Goal: Information Seeking & Learning: Learn about a topic

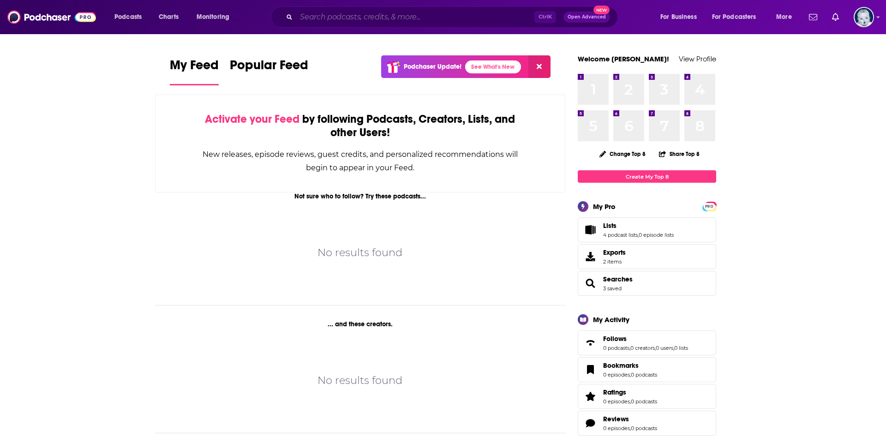
click at [457, 17] on input "Search podcasts, credits, & more..." at bounding box center [415, 17] width 238 height 15
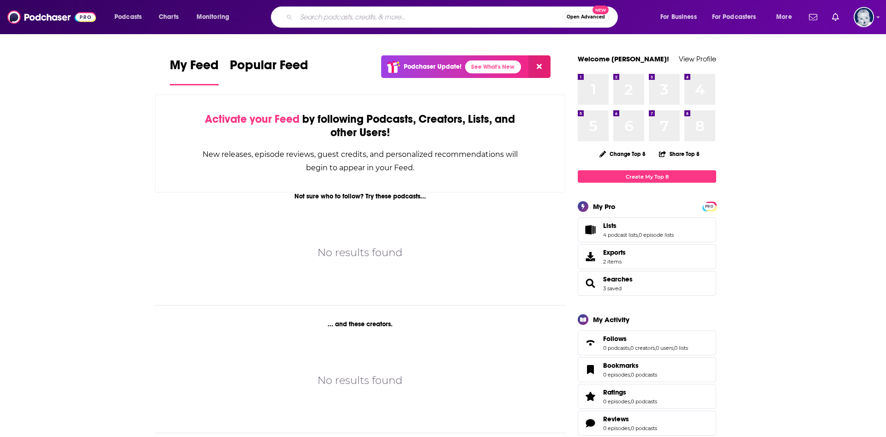
click at [521, 17] on input "Search podcasts, credits, & more..." at bounding box center [429, 17] width 266 height 15
type input "MAHA"
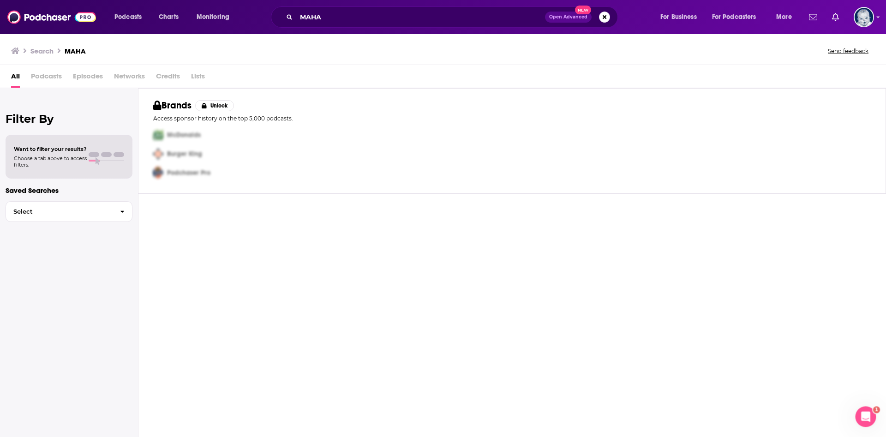
click at [90, 75] on span "Episodes" at bounding box center [88, 78] width 30 height 19
click at [348, 20] on input "MAHA" at bounding box center [420, 17] width 249 height 15
click at [20, 80] on div "All Podcasts Episodes Networks Credits Lists" at bounding box center [445, 78] width 868 height 19
click at [54, 17] on img at bounding box center [51, 17] width 89 height 18
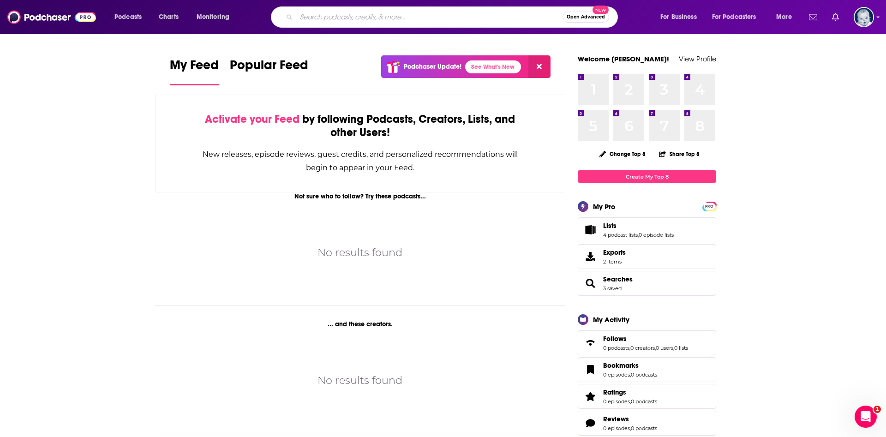
click at [432, 15] on input "Search podcasts, credits, & more..." at bounding box center [429, 17] width 266 height 15
type input "MAHA"
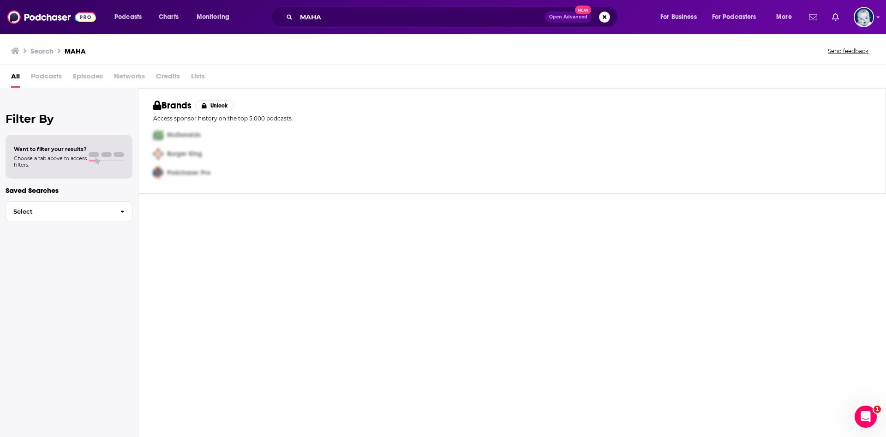
click at [82, 78] on span "Episodes" at bounding box center [88, 78] width 30 height 19
click at [569, 17] on span "Open Advanced" at bounding box center [568, 17] width 38 height 5
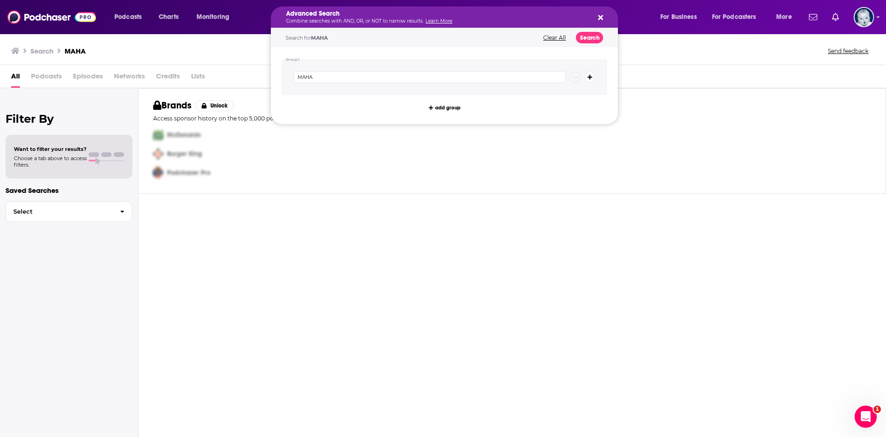
click at [561, 34] on div "Search for MAHA Clear All Search" at bounding box center [444, 37] width 347 height 19
click at [559, 41] on div "Search for MAHA Clear All Search" at bounding box center [444, 37] width 347 height 19
click at [599, 18] on icon "Search podcasts, credits, & more..." at bounding box center [600, 17] width 5 height 5
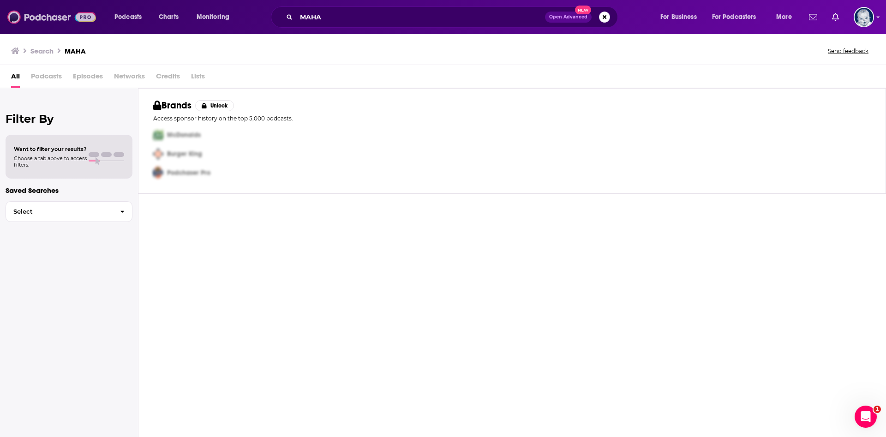
click at [66, 14] on img at bounding box center [51, 17] width 89 height 18
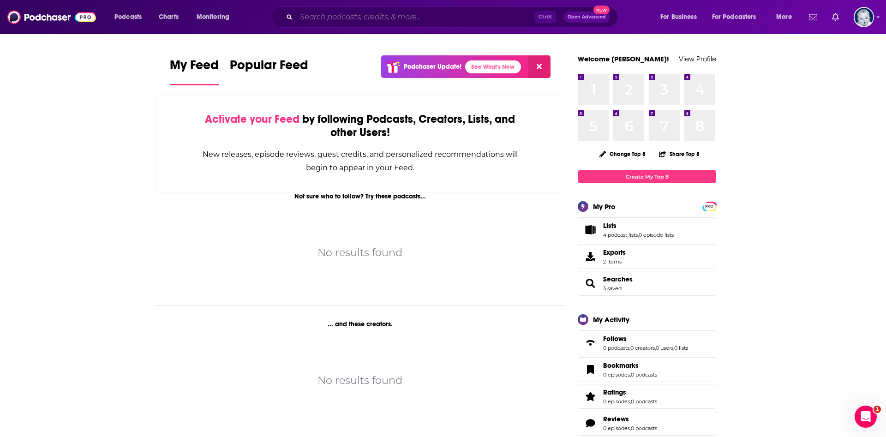
click at [384, 17] on input "Search podcasts, credits, & more..." at bounding box center [415, 17] width 238 height 15
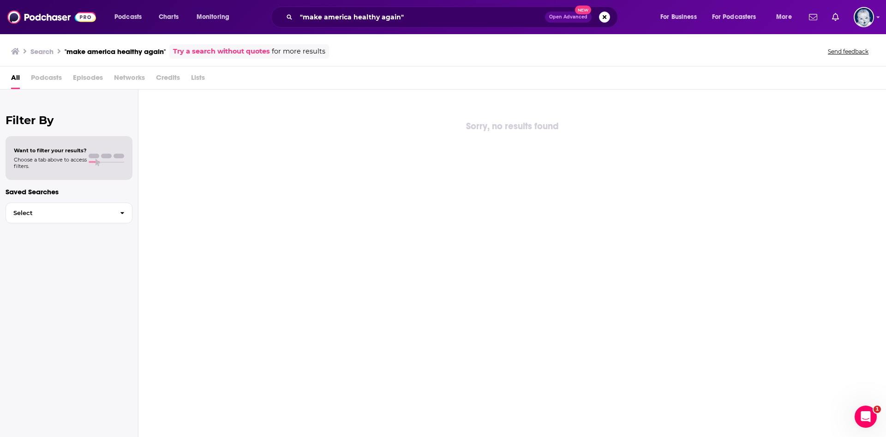
click at [95, 82] on span "Episodes" at bounding box center [88, 79] width 30 height 19
click at [347, 18] on input ""make america healthy again"" at bounding box center [420, 17] width 249 height 15
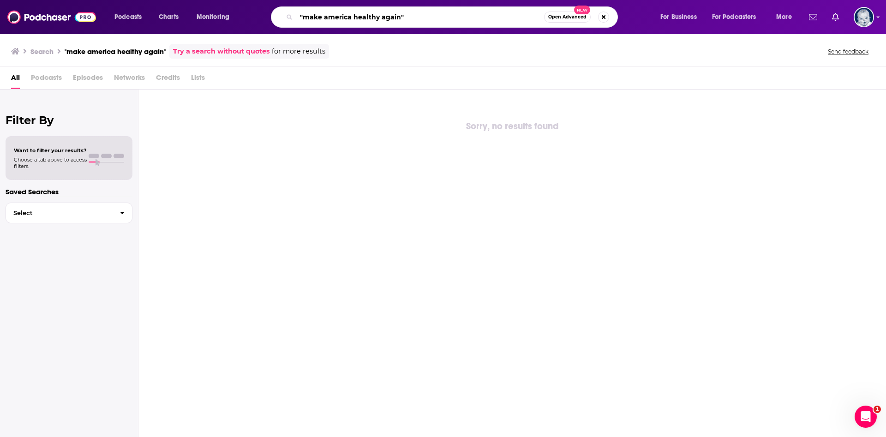
click at [418, 21] on input ""make america healthy again"" at bounding box center [420, 17] width 248 height 15
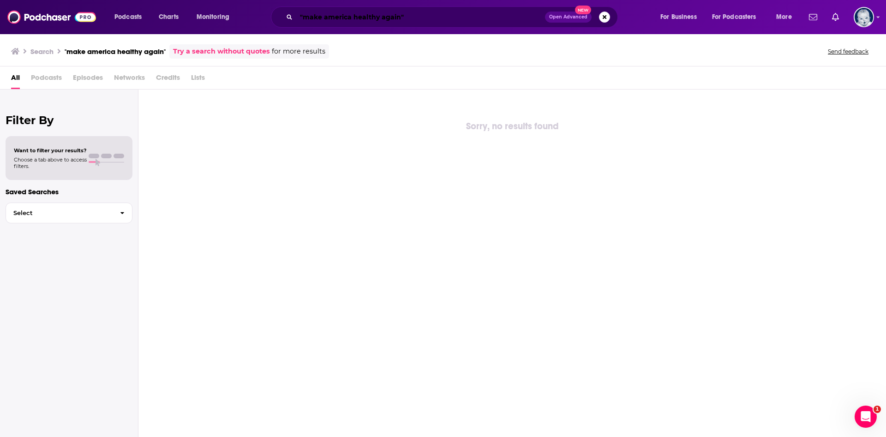
click at [421, 20] on input ""make america healthy again"" at bounding box center [420, 17] width 249 height 15
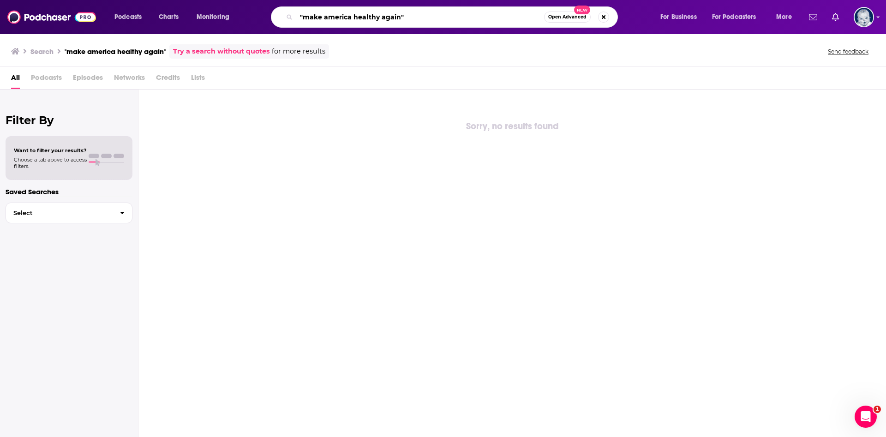
click at [421, 20] on input ""make america healthy again"" at bounding box center [420, 17] width 248 height 15
type input "rfk"
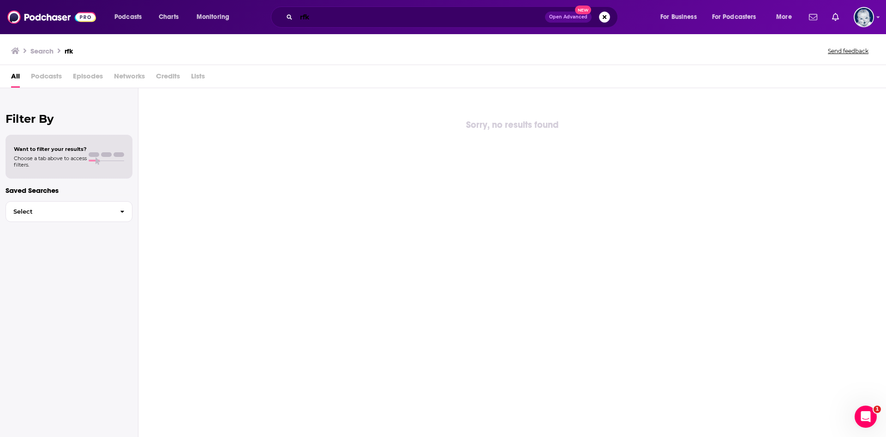
click at [434, 15] on input "rfk" at bounding box center [420, 17] width 249 height 15
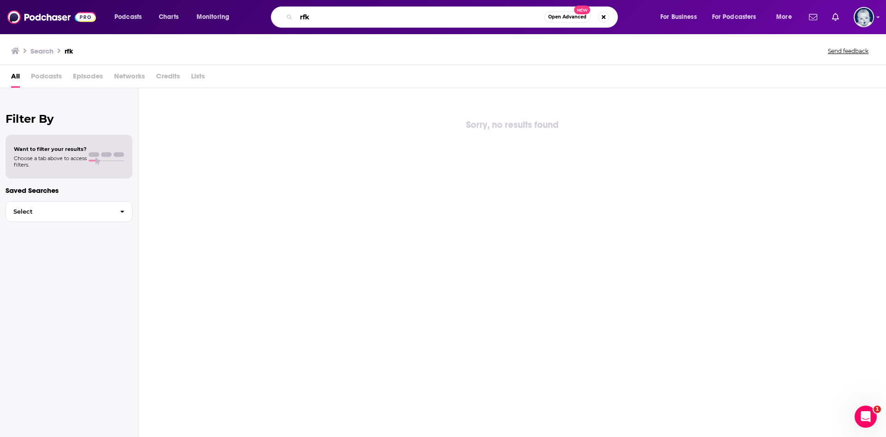
click at [434, 15] on input "rfk" at bounding box center [420, 17] width 248 height 15
type input "[PERSON_NAME]"
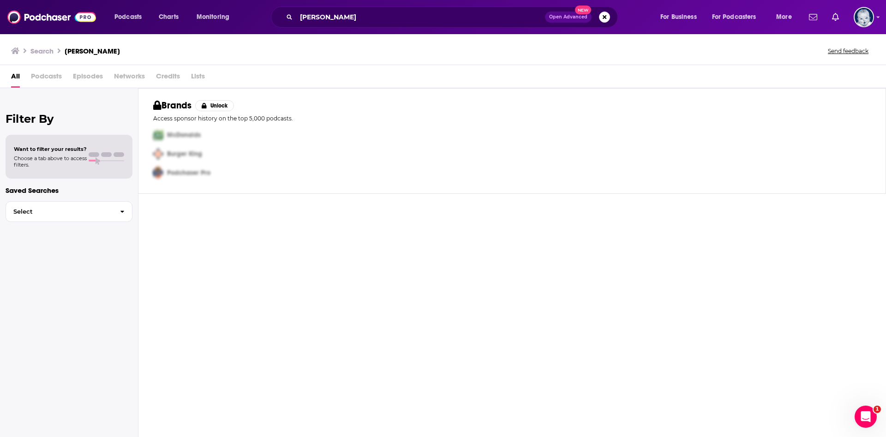
click at [82, 80] on span "Episodes" at bounding box center [88, 78] width 30 height 19
click at [43, 82] on span "Podcasts" at bounding box center [46, 78] width 31 height 19
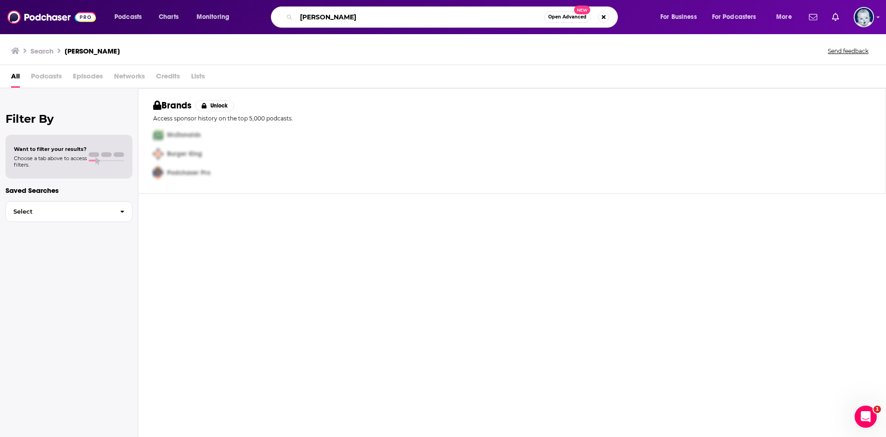
click at [314, 20] on input "[PERSON_NAME]" at bounding box center [420, 17] width 248 height 15
type input "celebrity cruises"
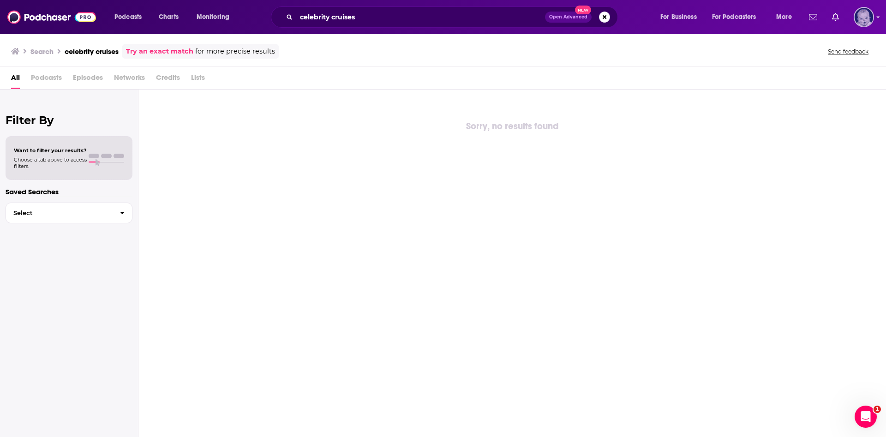
click at [873, 20] on img "Logged in as blg1538" at bounding box center [864, 17] width 20 height 20
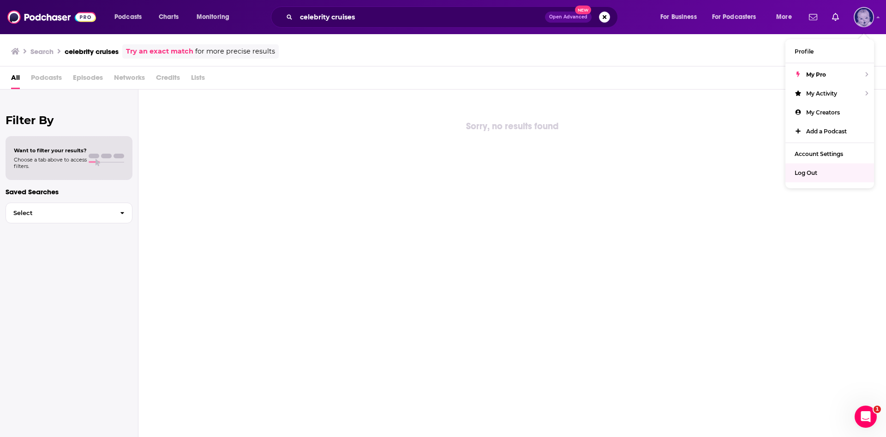
click at [824, 168] on div "Log Out" at bounding box center [830, 172] width 89 height 19
